Goal: Book appointment/travel/reservation

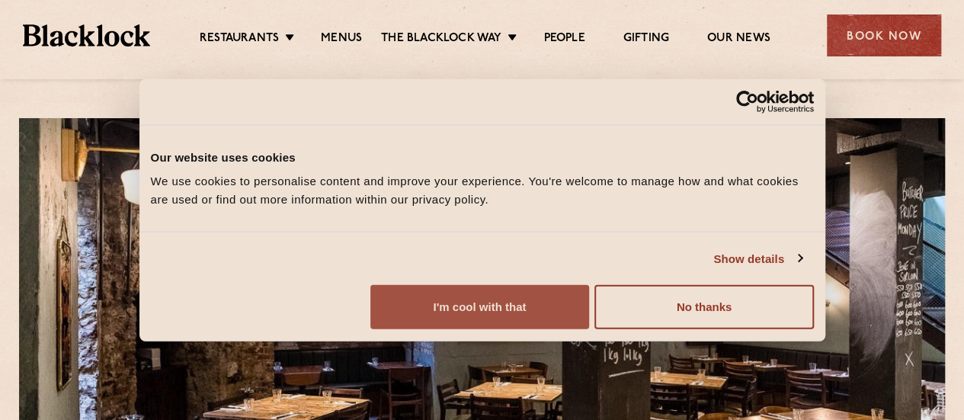
click at [589, 315] on button "I'm cool with that" at bounding box center [479, 307] width 219 height 44
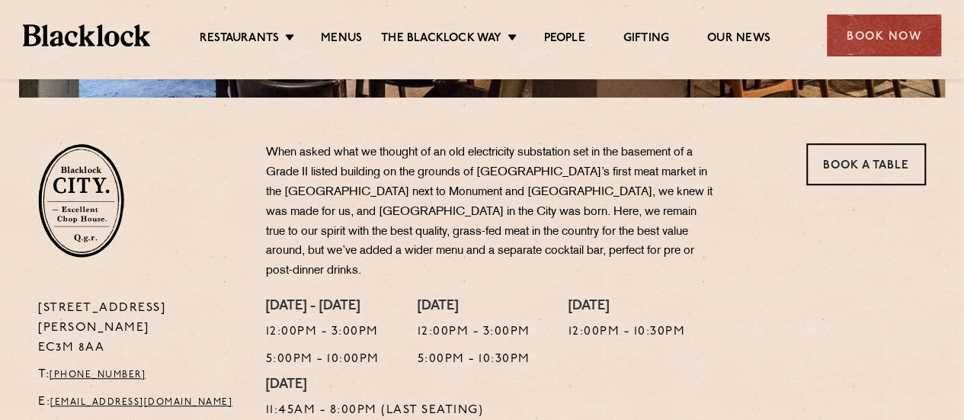
scroll to position [452, 0]
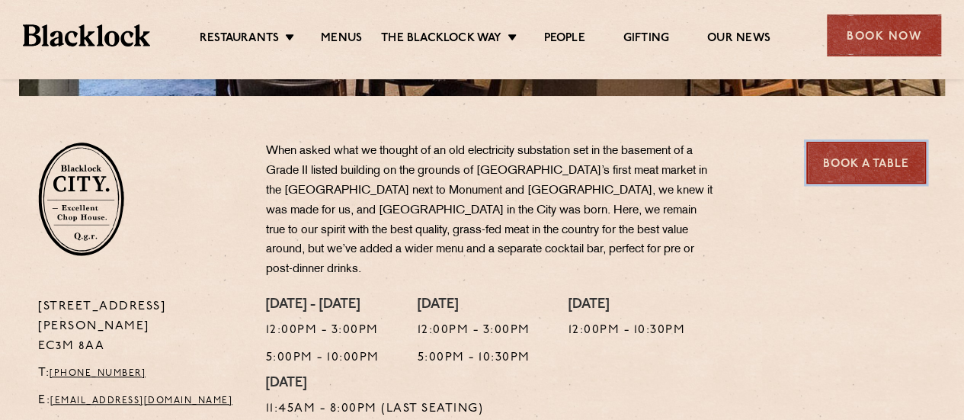
click at [874, 161] on link "Book a Table" at bounding box center [866, 163] width 120 height 42
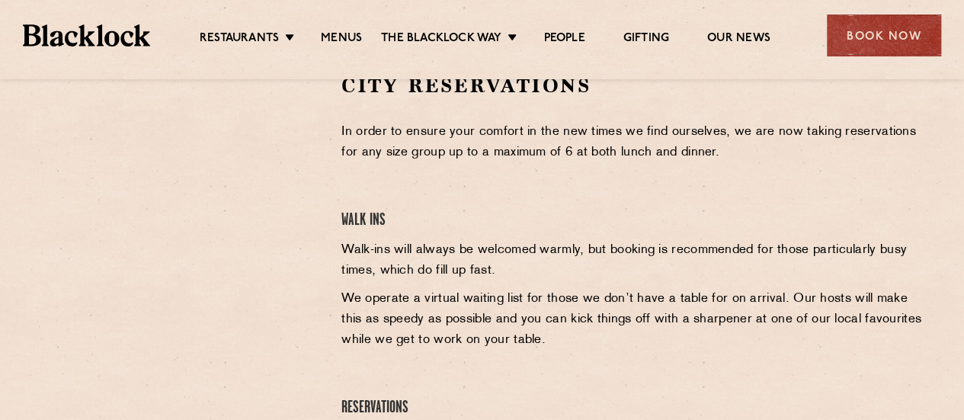
scroll to position [525, 0]
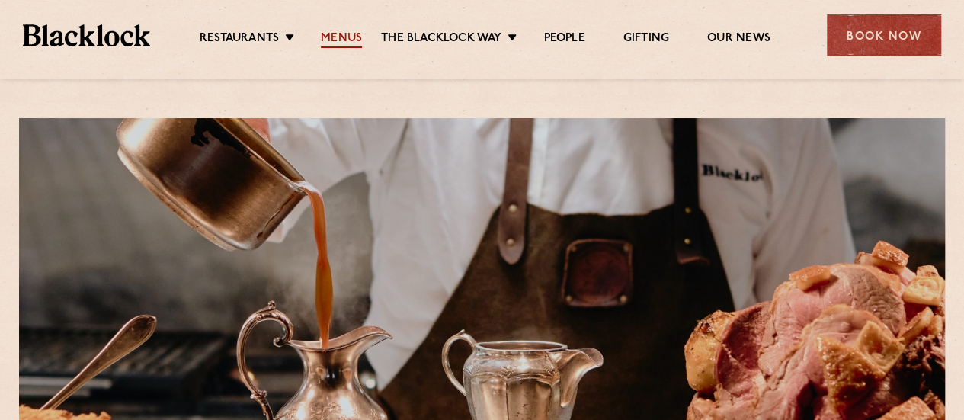
click at [336, 33] on link "Menus" at bounding box center [341, 39] width 41 height 17
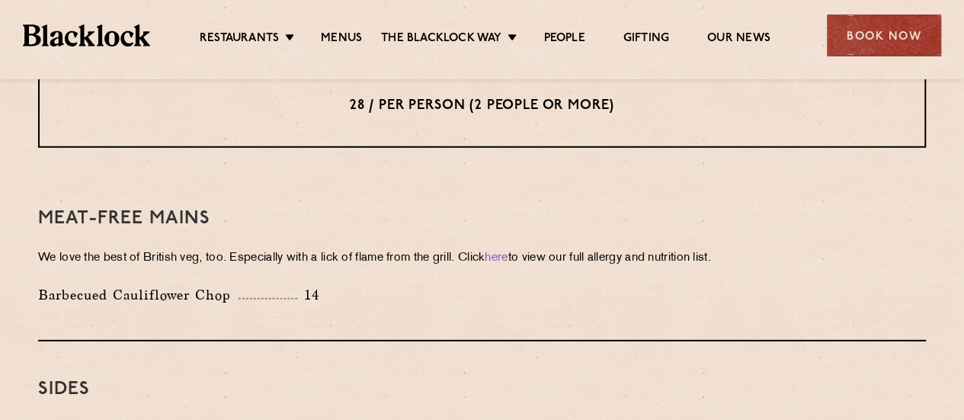
scroll to position [2115, 0]
